Goal: Task Accomplishment & Management: Manage account settings

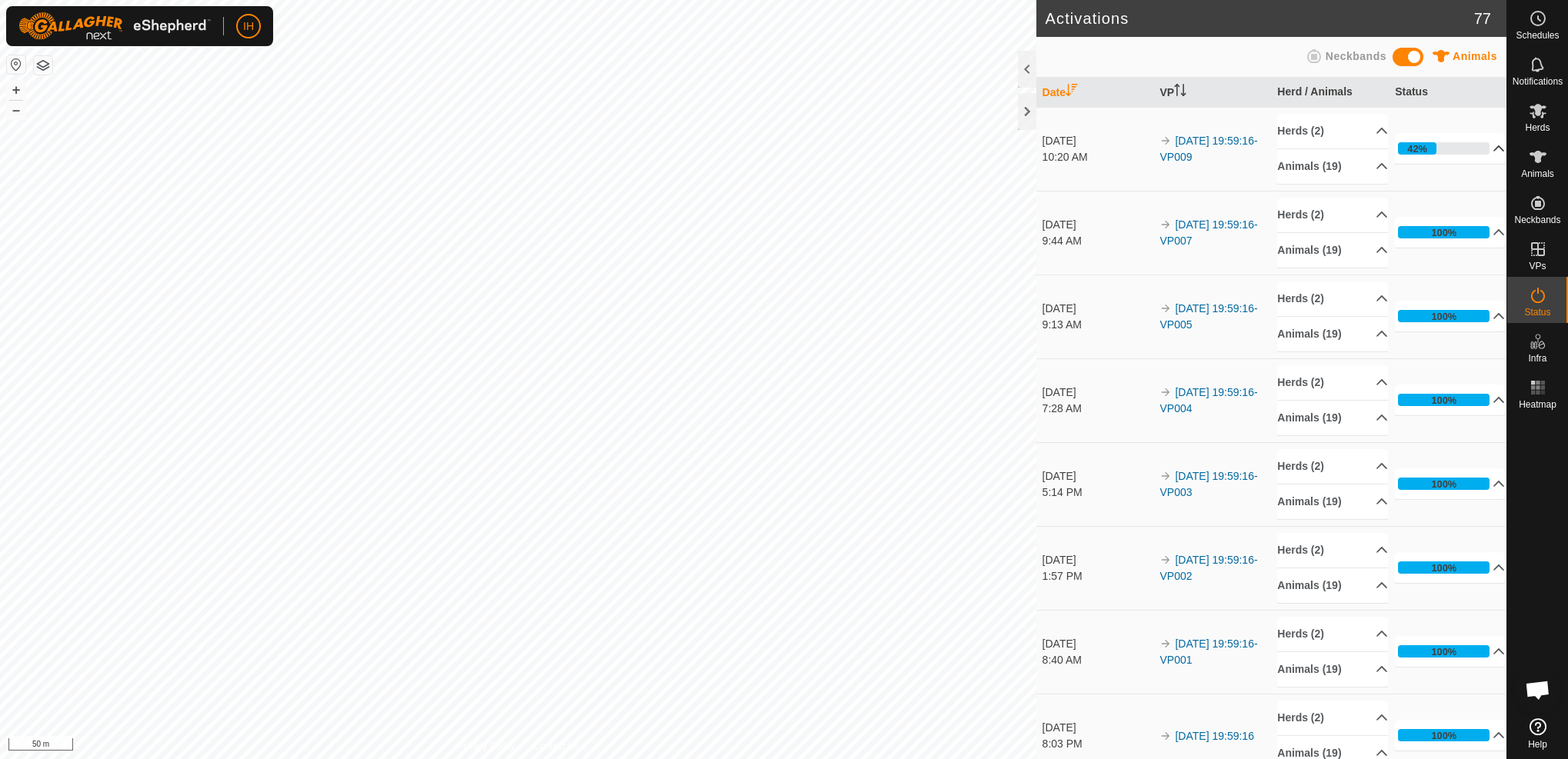
click at [1492, 148] on p-accordion-header "42%" at bounding box center [1449, 148] width 110 height 31
click at [1362, 167] on p-accordion-header "Animals (19)" at bounding box center [1332, 166] width 110 height 35
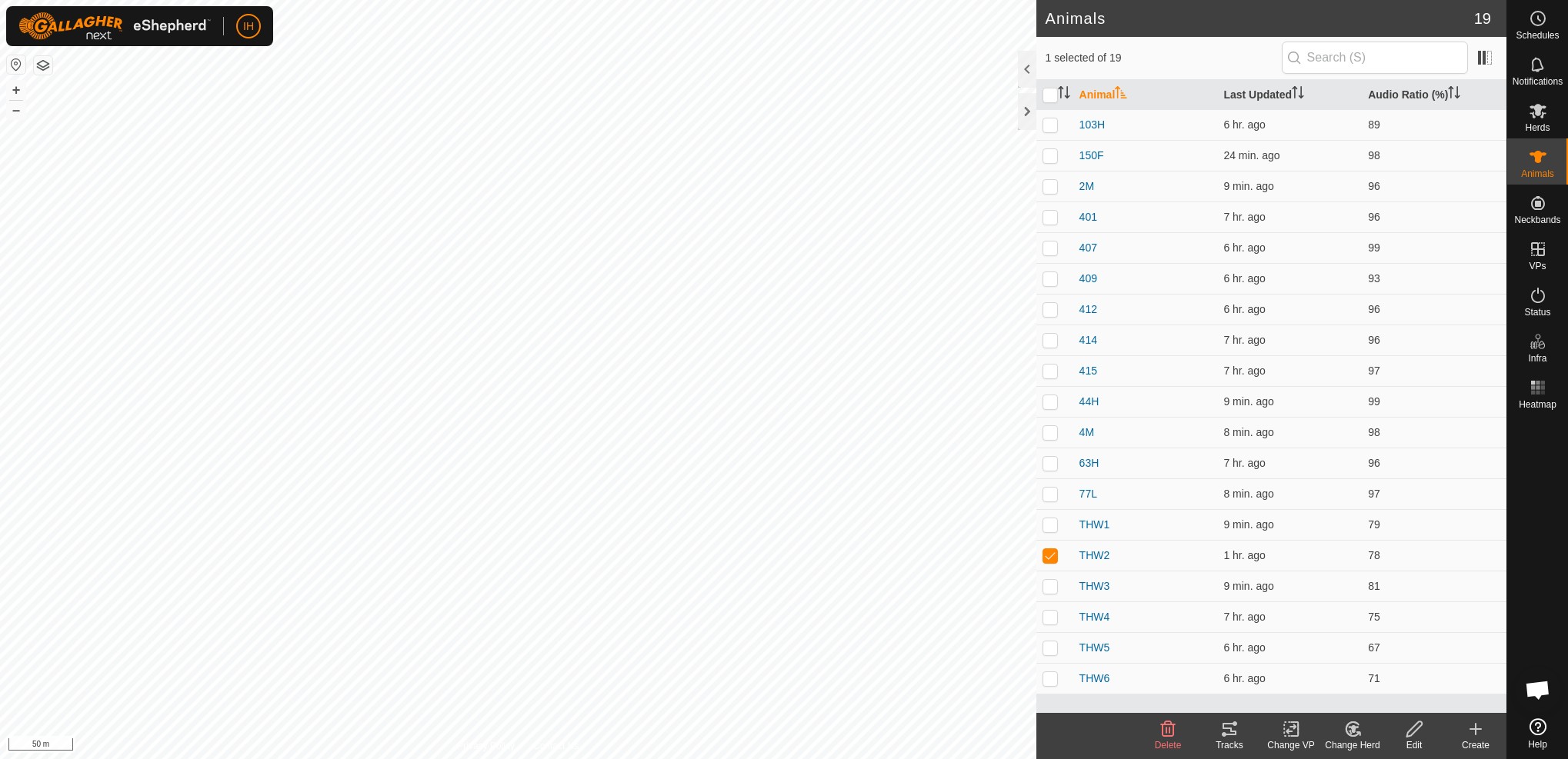
click at [1233, 735] on icon at bounding box center [1229, 729] width 14 height 12
